Goal: Obtain resource: Download file/media

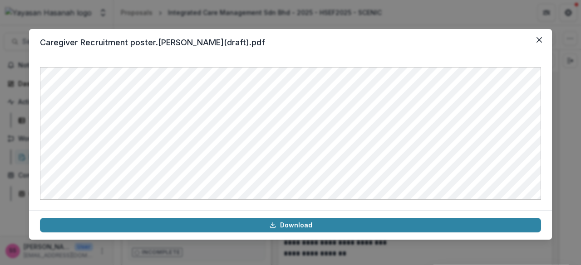
scroll to position [5105, 0]
click at [540, 39] on icon "Close" at bounding box center [538, 39] width 5 height 5
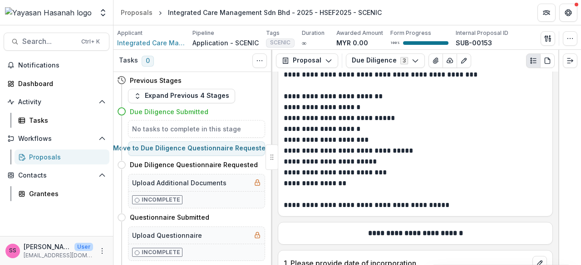
scroll to position [181, 0]
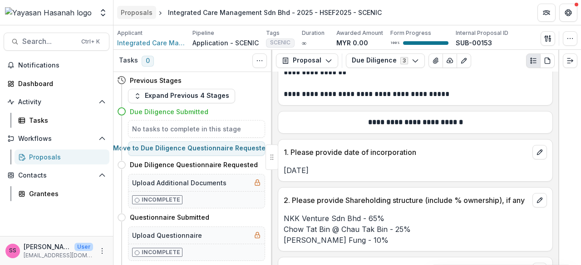
click at [137, 11] on div "Proposals" at bounding box center [137, 13] width 32 height 10
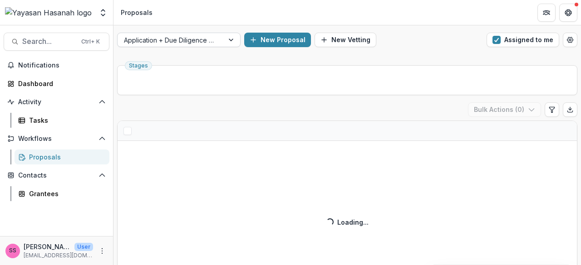
click at [216, 43] on div at bounding box center [170, 39] width 93 height 11
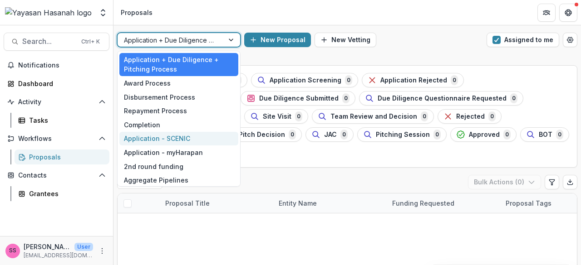
click at [191, 135] on div "Application - SCENIC" at bounding box center [178, 139] width 119 height 14
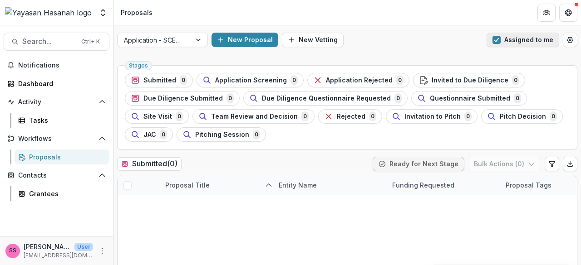
click at [496, 43] on span "button" at bounding box center [496, 40] width 8 height 8
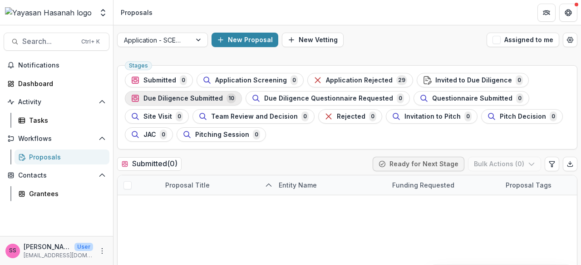
click at [195, 98] on span "Due Diligence Submitted" at bounding box center [182, 99] width 79 height 8
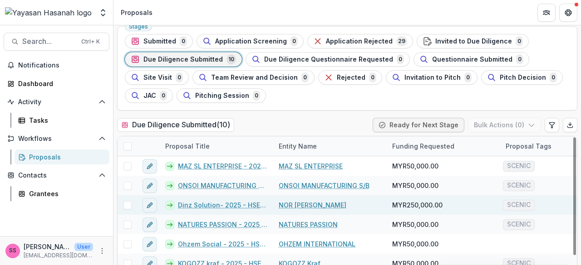
scroll to position [76, 0]
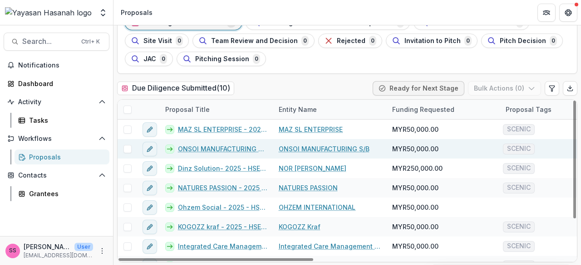
click at [242, 151] on link "ONSOI MANUFACTURING S/B - 2025 - HSEF2025 - SCENIC (1)" at bounding box center [223, 149] width 90 height 10
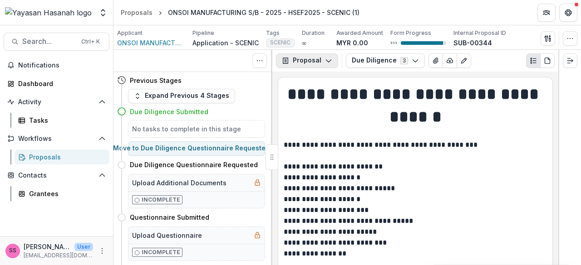
click at [323, 61] on button "Proposal" at bounding box center [307, 61] width 62 height 15
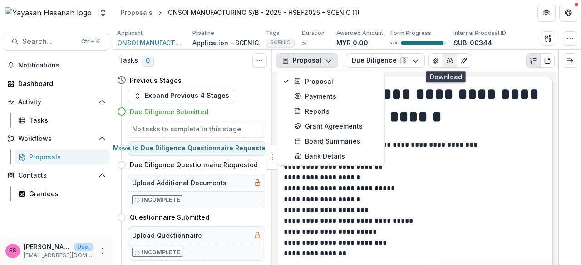
click at [449, 62] on button "button" at bounding box center [449, 61] width 15 height 15
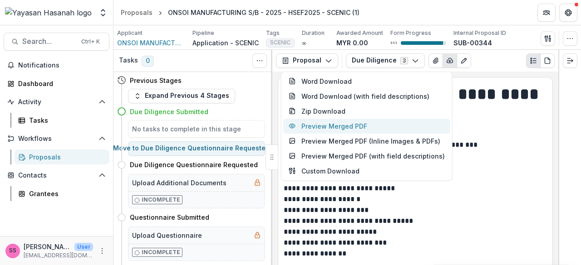
click at [365, 123] on button "Preview Merged PDF" at bounding box center [366, 126] width 167 height 15
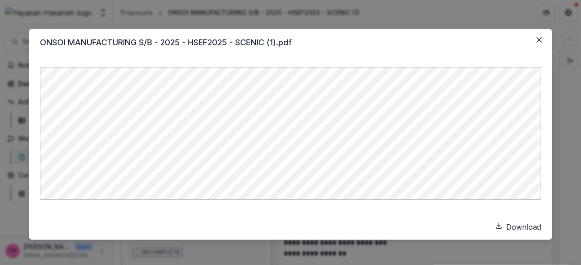
click at [495, 224] on link "Download" at bounding box center [518, 227] width 46 height 11
click at [540, 40] on icon "Close" at bounding box center [538, 39] width 5 height 5
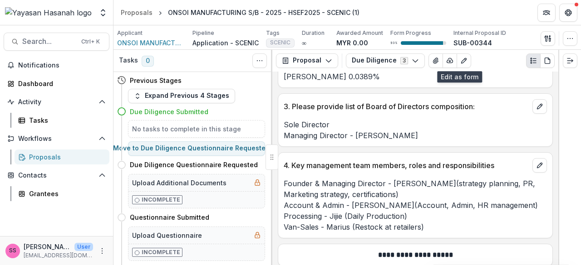
scroll to position [363, 0]
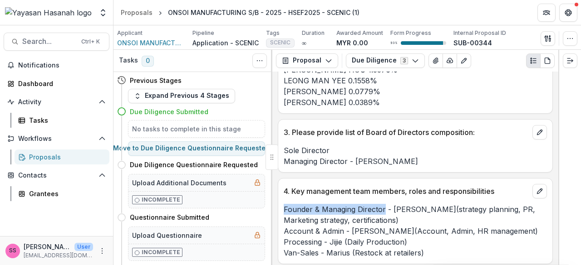
drag, startPoint x: 383, startPoint y: 215, endPoint x: 275, endPoint y: 210, distance: 108.1
click at [275, 210] on div "**********" at bounding box center [415, 169] width 286 height 194
click at [146, 13] on div "Proposals" at bounding box center [137, 13] width 32 height 10
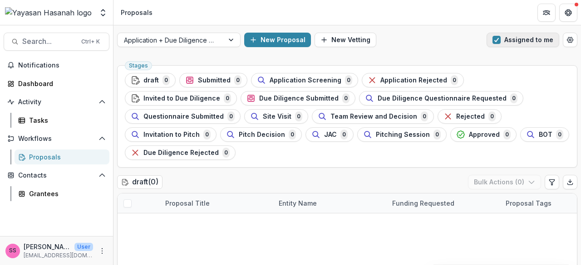
click at [496, 36] on span "button" at bounding box center [496, 40] width 8 height 8
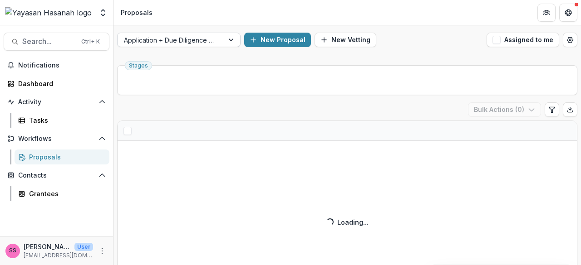
click at [189, 43] on div at bounding box center [170, 39] width 93 height 11
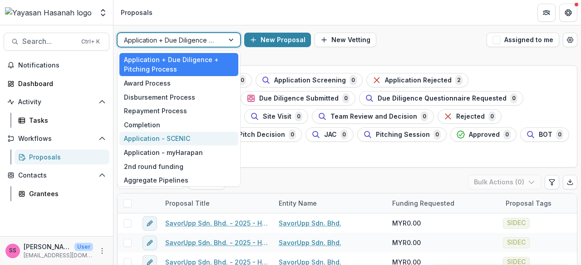
click at [176, 138] on div "Application - SCENIC" at bounding box center [178, 139] width 119 height 14
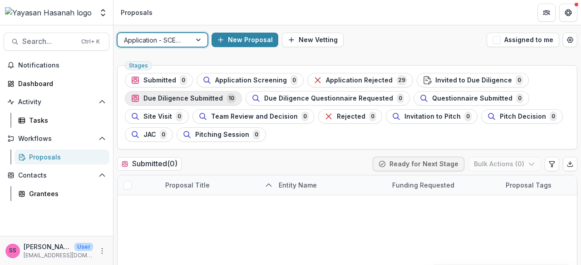
click at [188, 103] on div "Due Diligence Submitted 10" at bounding box center [183, 98] width 105 height 10
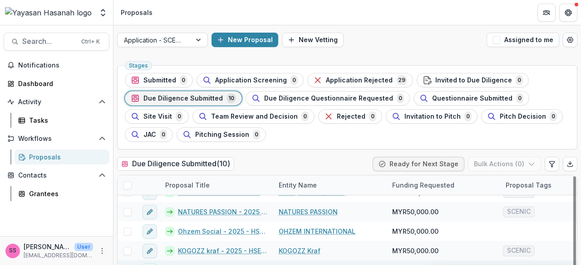
scroll to position [76, 0]
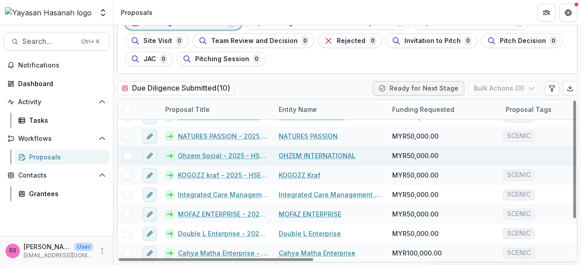
click at [228, 155] on link "Ohzem Social - 2025 - HSEF2025 - SCENIC (1)" at bounding box center [223, 156] width 90 height 10
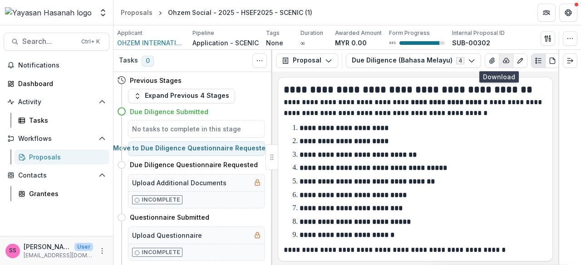
click at [502, 61] on icon "button" at bounding box center [505, 60] width 7 height 7
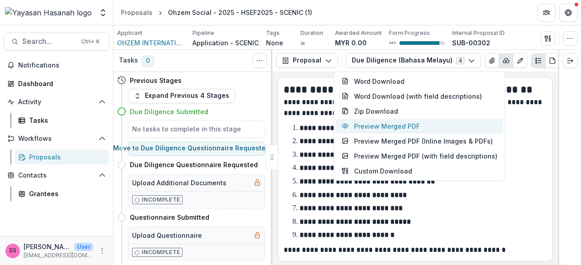
click at [402, 125] on button "Preview Merged PDF" at bounding box center [419, 126] width 167 height 15
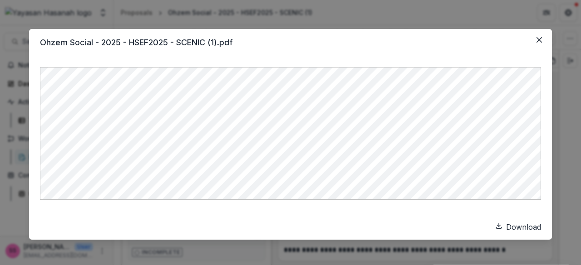
click at [495, 223] on link "Download" at bounding box center [518, 227] width 46 height 11
click at [539, 42] on icon "Close" at bounding box center [538, 39] width 5 height 5
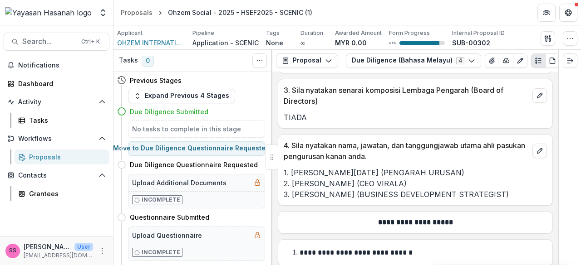
scroll to position [408, 0]
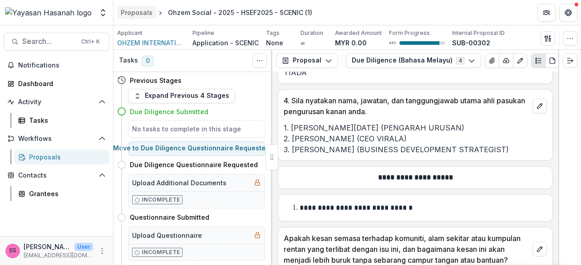
click at [142, 15] on div "Proposals" at bounding box center [137, 13] width 32 height 10
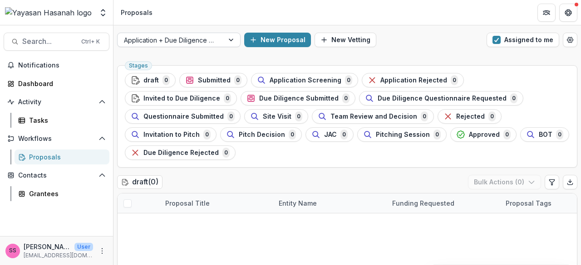
click at [201, 36] on div at bounding box center [170, 39] width 93 height 11
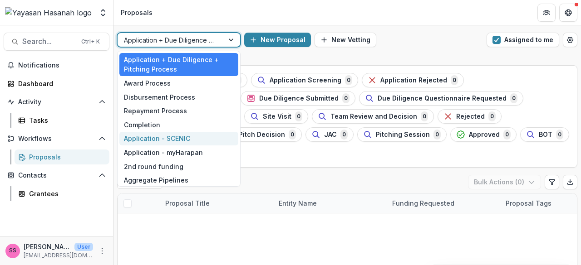
click at [162, 138] on div "Application - SCENIC" at bounding box center [178, 139] width 119 height 14
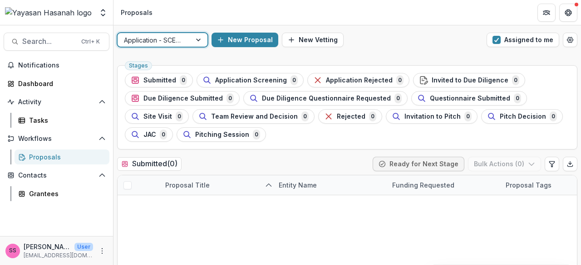
click at [495, 43] on button "Assigned to me" at bounding box center [522, 40] width 73 height 15
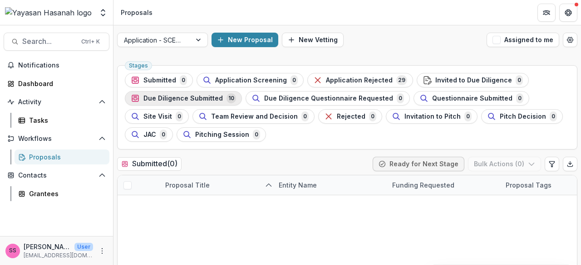
click at [203, 96] on span "Due Diligence Submitted" at bounding box center [182, 99] width 79 height 8
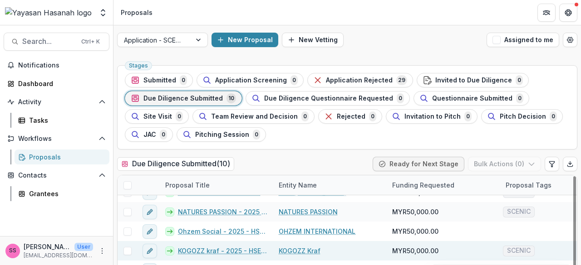
scroll to position [45, 0]
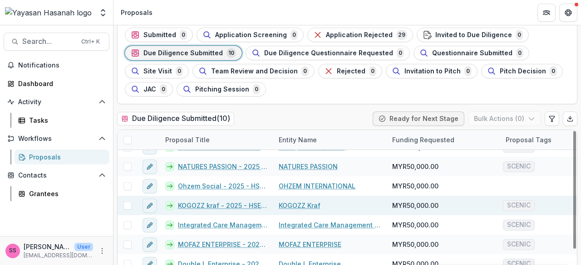
click at [214, 206] on link "KOGOZZ kraf - 2025 - HSEF2025 - SCENIC" at bounding box center [223, 206] width 90 height 10
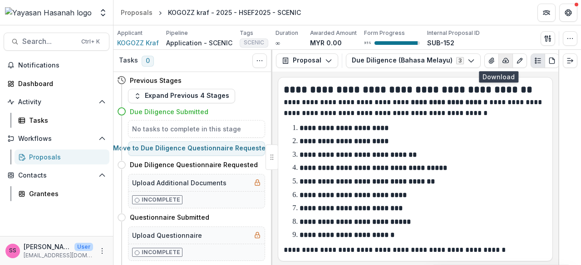
click at [499, 64] on button "button" at bounding box center [505, 61] width 15 height 15
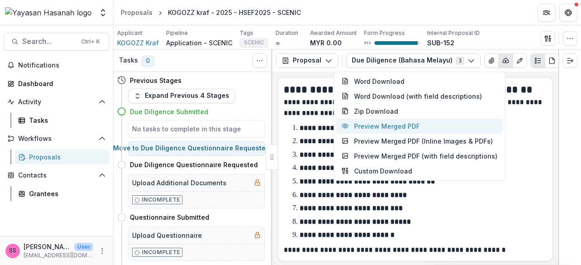
click at [411, 125] on button "Preview Merged PDF" at bounding box center [419, 126] width 167 height 15
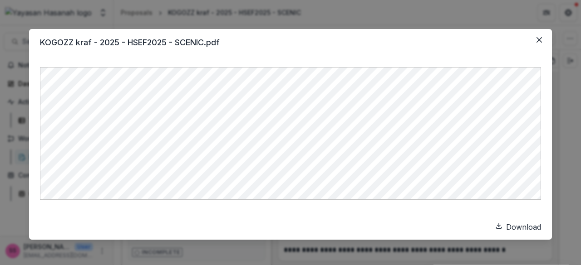
click at [495, 222] on link "Download" at bounding box center [518, 227] width 46 height 11
click at [542, 41] on button "Close" at bounding box center [539, 40] width 15 height 15
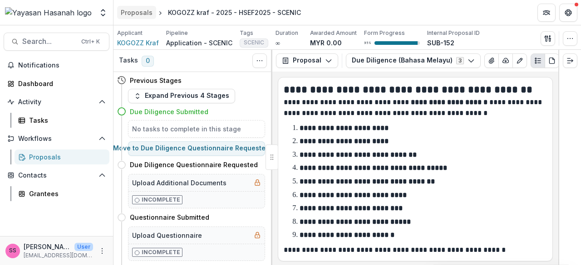
click at [141, 11] on div "Proposals" at bounding box center [137, 13] width 32 height 10
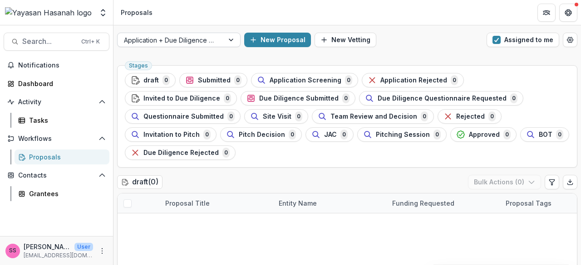
click at [231, 39] on div at bounding box center [232, 40] width 16 height 14
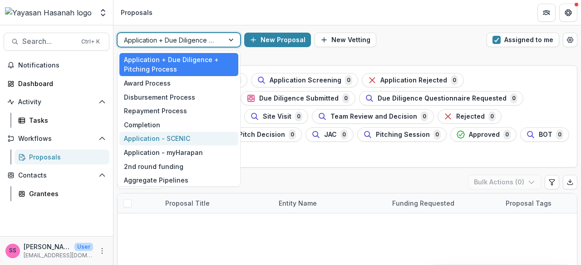
click at [180, 141] on div "Application - SCENIC" at bounding box center [178, 139] width 119 height 14
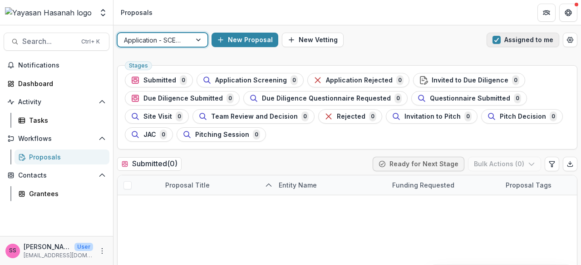
click at [492, 44] on span "button" at bounding box center [496, 40] width 8 height 8
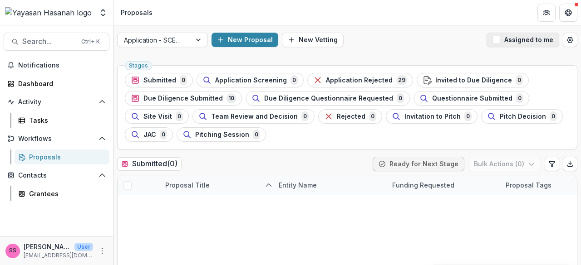
click at [495, 42] on span "button" at bounding box center [496, 40] width 8 height 8
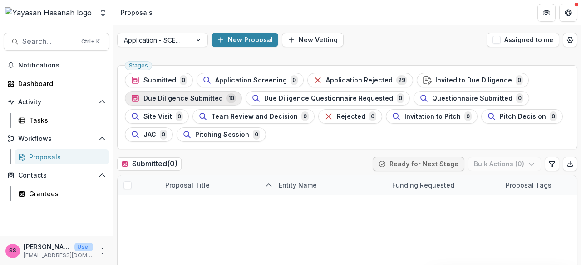
click at [193, 99] on span "Due Diligence Submitted" at bounding box center [182, 99] width 79 height 8
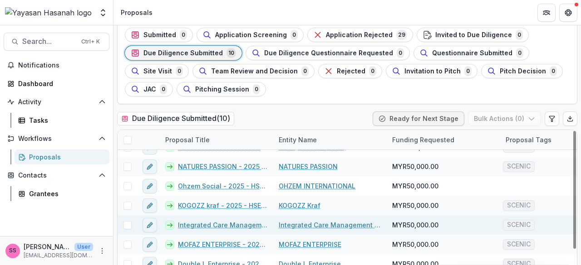
scroll to position [76, 0]
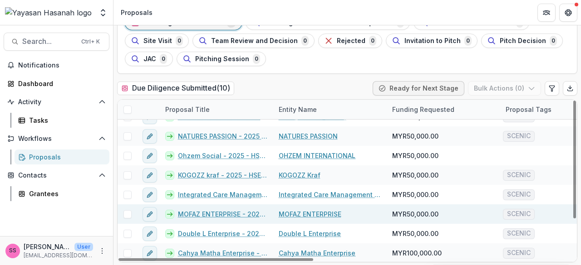
click at [216, 214] on link "MOFAZ ENTERPRISE - 2025 - HSEF2025 - SCENIC" at bounding box center [223, 215] width 90 height 10
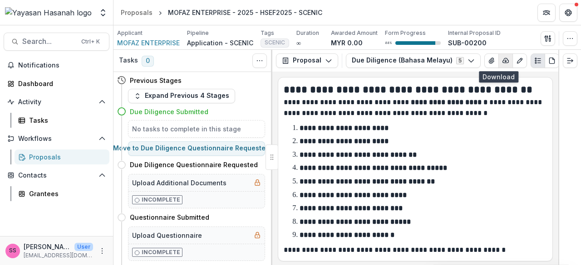
click at [505, 61] on polyline "button" at bounding box center [506, 61] width 2 height 1
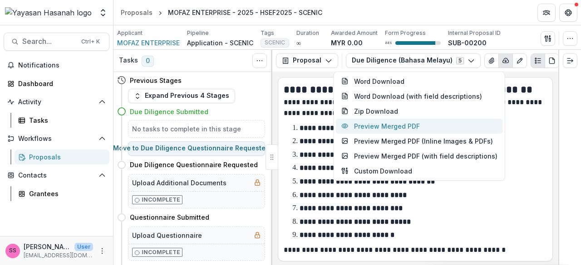
click at [406, 127] on button "Preview Merged PDF" at bounding box center [419, 126] width 167 height 15
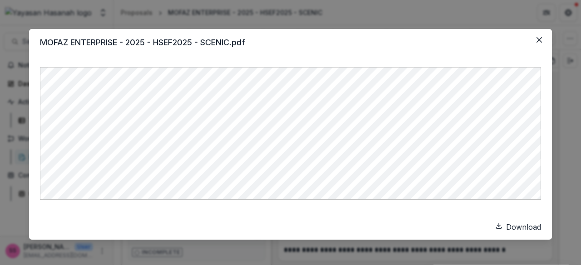
click at [495, 227] on link "Download" at bounding box center [518, 227] width 46 height 11
click at [538, 41] on icon "Close" at bounding box center [538, 39] width 5 height 5
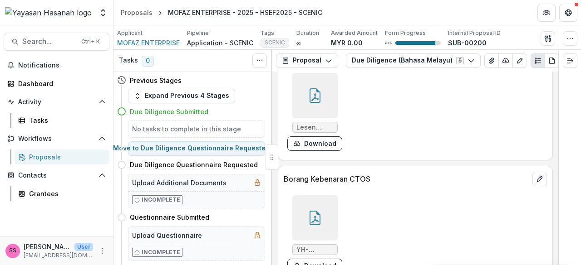
scroll to position [4673, 0]
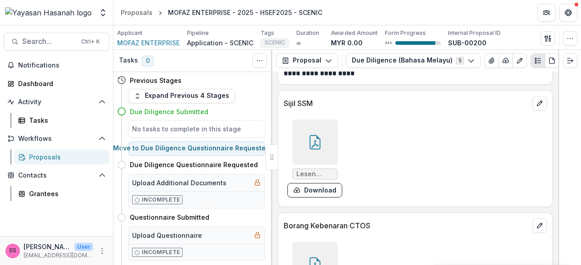
click at [316, 162] on div at bounding box center [314, 142] width 45 height 45
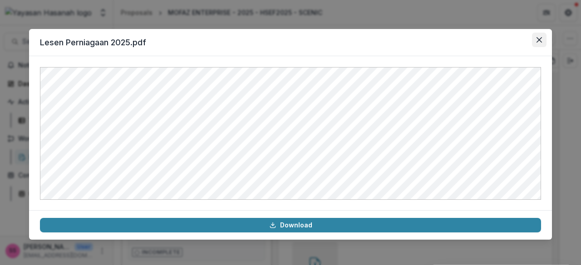
click at [539, 42] on icon "Close" at bounding box center [538, 39] width 5 height 5
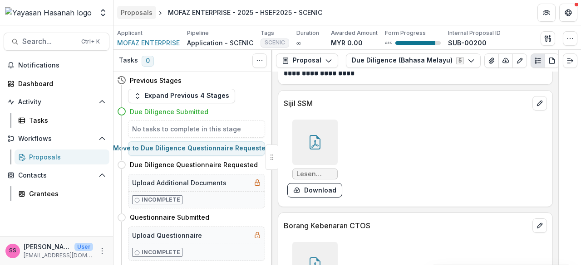
click at [140, 15] on div "Proposals" at bounding box center [137, 13] width 32 height 10
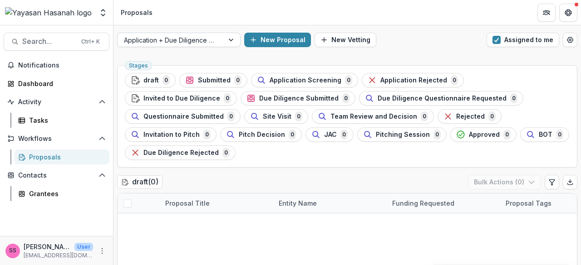
click at [232, 40] on div at bounding box center [232, 40] width 16 height 14
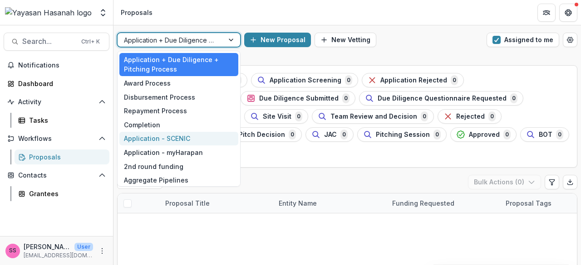
click at [186, 137] on div "Application - SCENIC" at bounding box center [178, 139] width 119 height 14
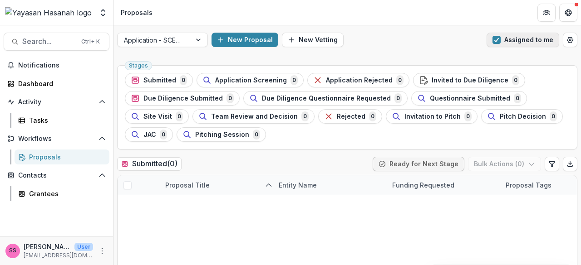
click at [494, 38] on span "button" at bounding box center [496, 40] width 8 height 8
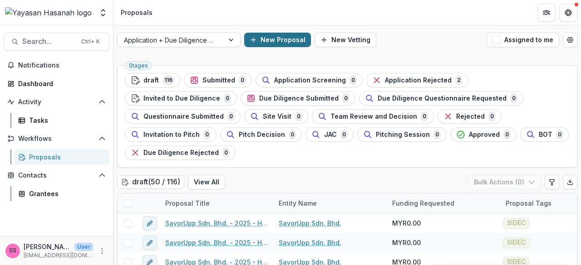
click at [253, 38] on line "button" at bounding box center [253, 40] width 0 height 5
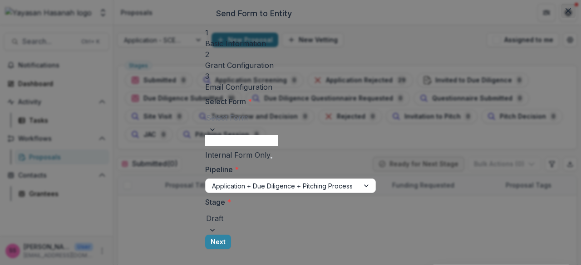
click at [565, 14] on icon "Close" at bounding box center [567, 10] width 5 height 5
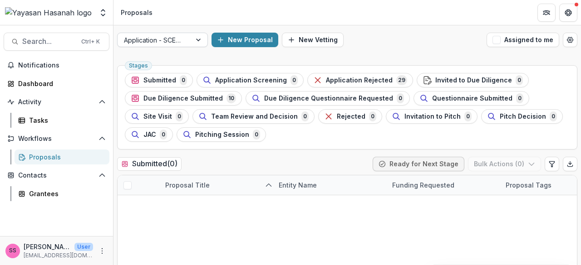
click at [200, 37] on div at bounding box center [199, 40] width 16 height 14
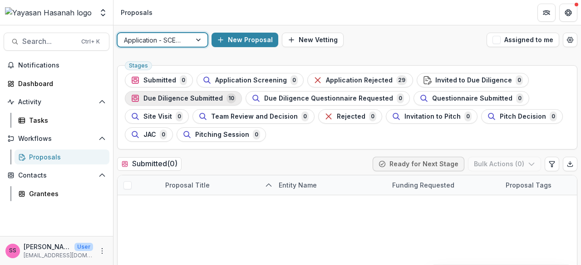
click at [199, 101] on span "Due Diligence Submitted" at bounding box center [182, 99] width 79 height 8
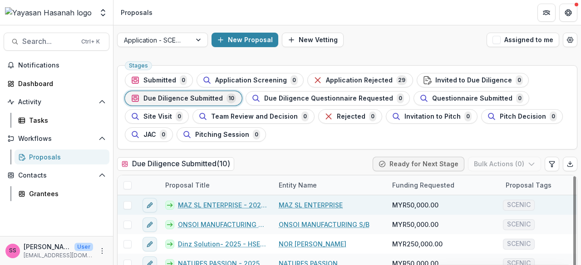
click at [227, 202] on link "MAZ SL ENTERPRISE - 2025 - HSEF2025 - SCENIC (1)" at bounding box center [223, 206] width 90 height 10
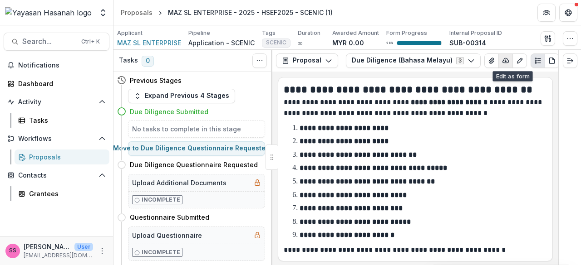
click at [502, 62] on icon "button" at bounding box center [505, 60] width 7 height 7
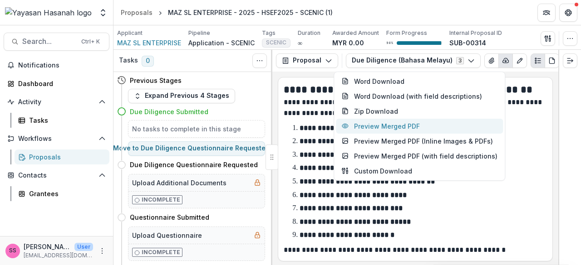
click at [426, 123] on button "Preview Merged PDF" at bounding box center [419, 126] width 167 height 15
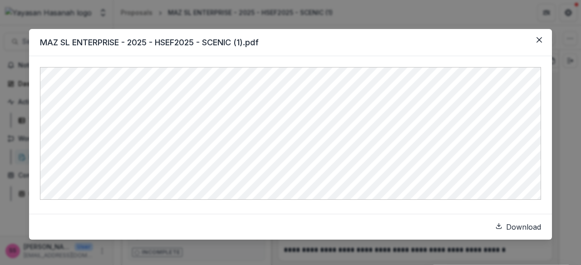
click at [495, 229] on link "Download" at bounding box center [518, 227] width 46 height 11
click at [539, 38] on icon "Close" at bounding box center [538, 39] width 5 height 5
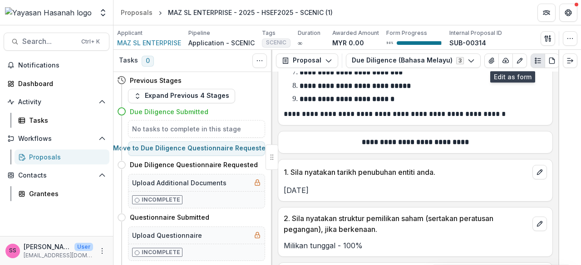
scroll to position [318, 0]
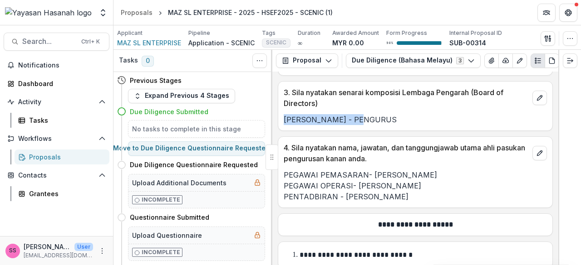
copy p "[PERSON_NAME]"
drag, startPoint x: 359, startPoint y: 114, endPoint x: 280, endPoint y: 120, distance: 78.7
click at [280, 120] on div "[PERSON_NAME] - PENGURUS" at bounding box center [415, 119] width 274 height 11
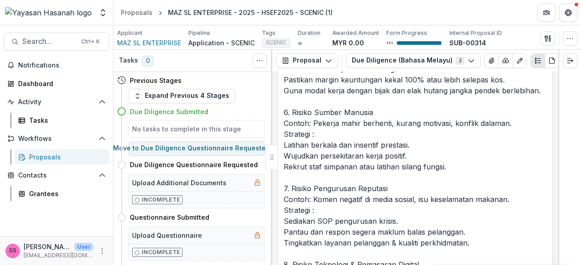
scroll to position [17469, 0]
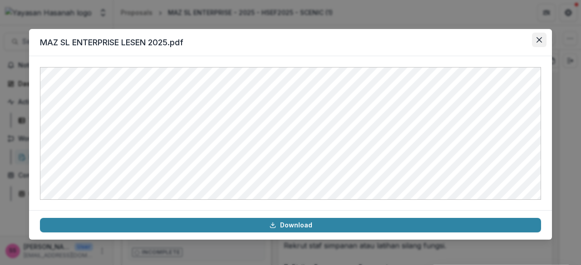
click at [540, 39] on icon "Close" at bounding box center [538, 39] width 5 height 5
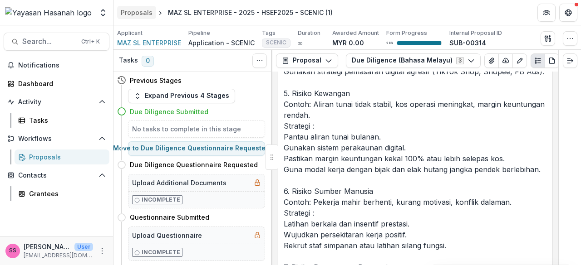
click at [136, 14] on div "Proposals" at bounding box center [137, 13] width 32 height 10
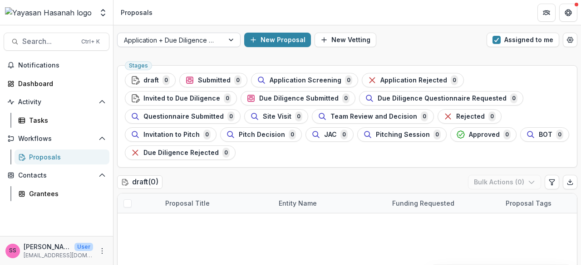
click at [224, 42] on div at bounding box center [232, 40] width 16 height 14
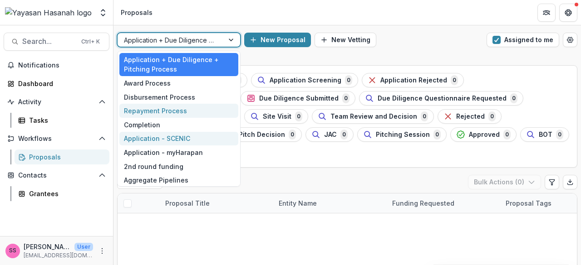
click at [165, 134] on div "Application - SCENIC" at bounding box center [178, 139] width 119 height 14
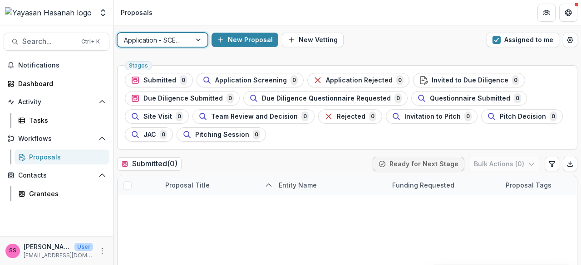
click at [497, 39] on span "button" at bounding box center [496, 40] width 8 height 8
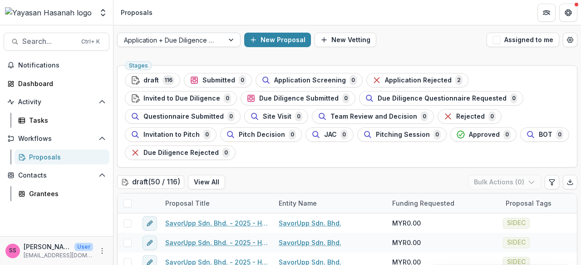
click at [221, 44] on div "Application + Due Diligence + Pitching Process" at bounding box center [171, 40] width 106 height 13
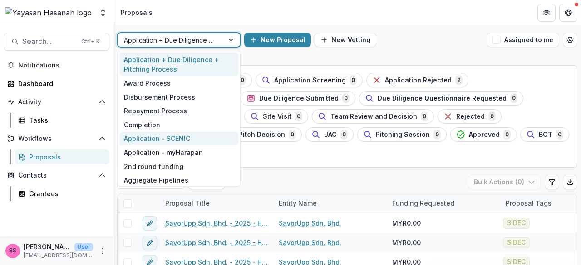
click at [189, 142] on div "Application - SCENIC" at bounding box center [178, 139] width 119 height 14
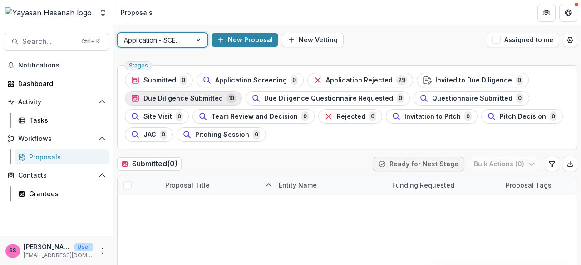
click at [211, 102] on span "Due Diligence Submitted" at bounding box center [182, 99] width 79 height 8
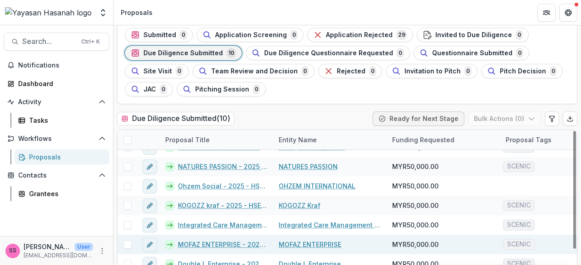
scroll to position [76, 0]
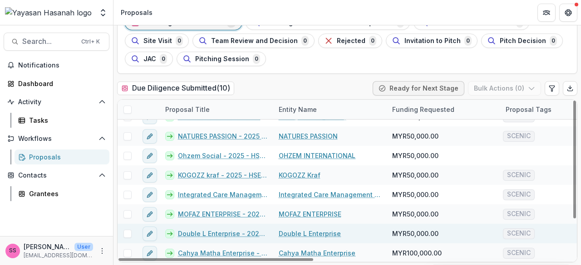
click at [222, 235] on link "Double L Enterprise - 2025 - HSEF2025 - SCENIC (1)" at bounding box center [223, 234] width 90 height 10
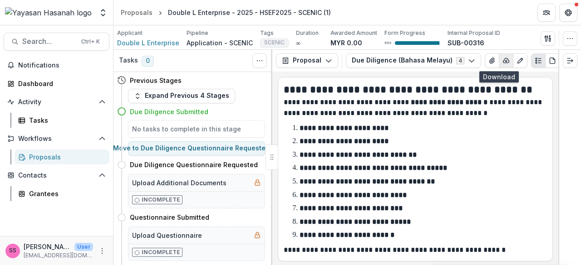
click at [502, 64] on icon "button" at bounding box center [505, 60] width 7 height 7
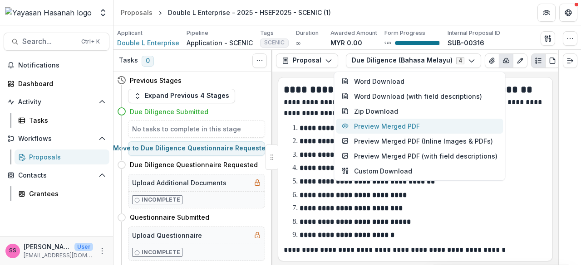
click at [408, 121] on button "Preview Merged PDF" at bounding box center [419, 126] width 167 height 15
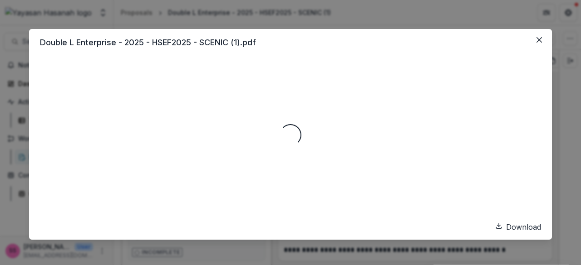
click at [495, 225] on link "Download" at bounding box center [518, 227] width 46 height 11
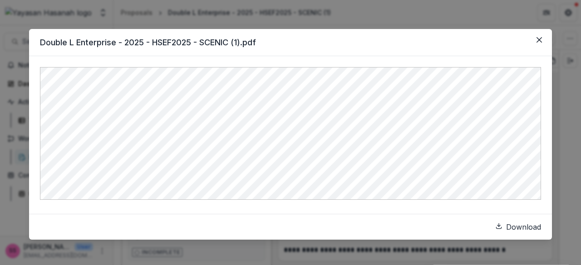
click at [495, 230] on link "Download" at bounding box center [518, 227] width 46 height 11
click at [539, 41] on icon "Close" at bounding box center [538, 39] width 5 height 5
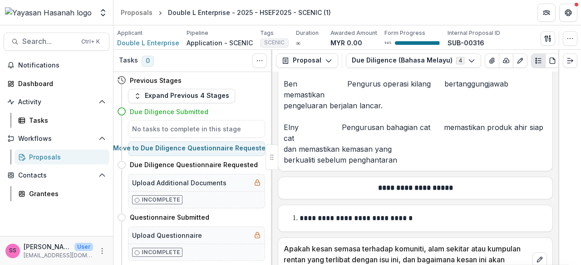
scroll to position [907, 0]
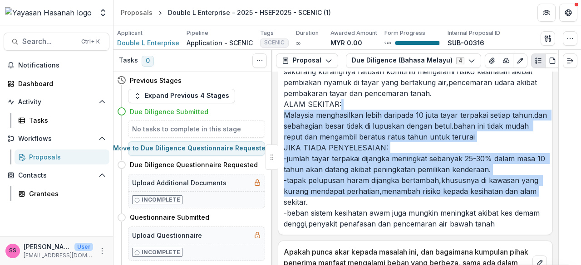
drag, startPoint x: 554, startPoint y: 98, endPoint x: 549, endPoint y: 186, distance: 87.7
click at [549, 186] on div "**********" at bounding box center [415, 169] width 286 height 194
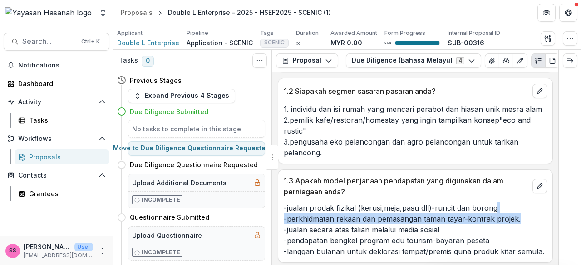
click at [546, 203] on div "-jualan prodak fizikal (kerusi,meja,pasu dll)-runcit dan borong -perkhidmatan r…" at bounding box center [415, 230] width 274 height 54
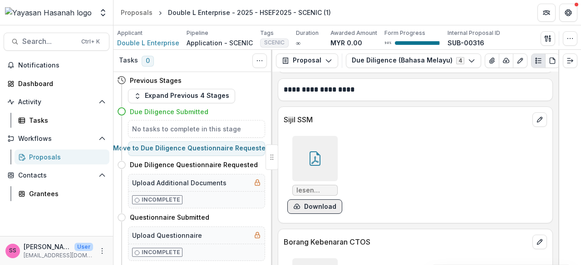
scroll to position [6233, 0]
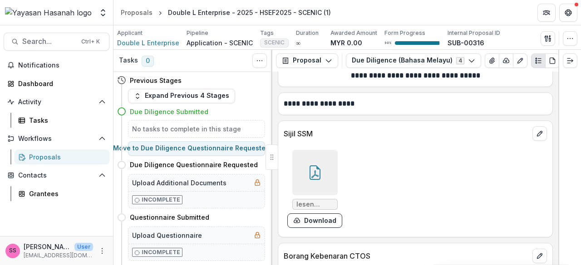
click at [323, 152] on div at bounding box center [314, 172] width 45 height 45
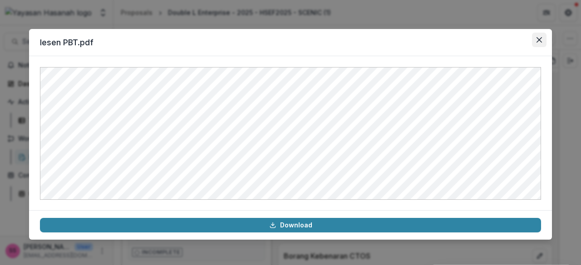
click at [540, 40] on icon "Close" at bounding box center [538, 39] width 5 height 5
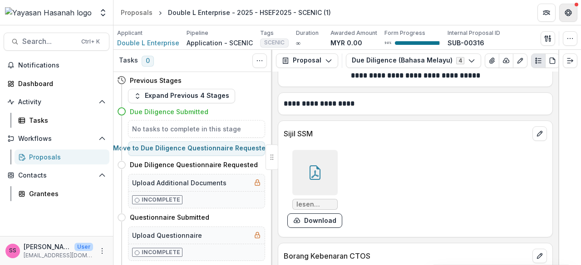
click at [564, 10] on button "Get Help" at bounding box center [568, 13] width 18 height 18
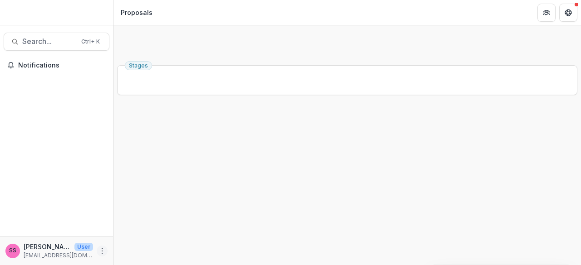
click at [104, 251] on icon "More" at bounding box center [101, 251] width 7 height 7
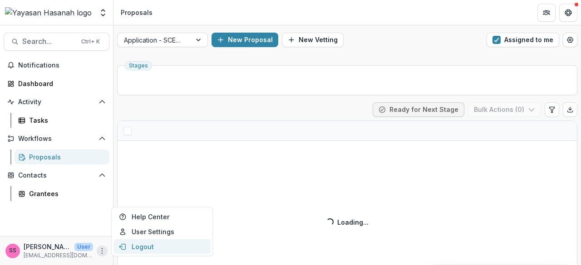
click at [146, 245] on button "Logout" at bounding box center [161, 247] width 97 height 15
